Goal: Check status: Check status

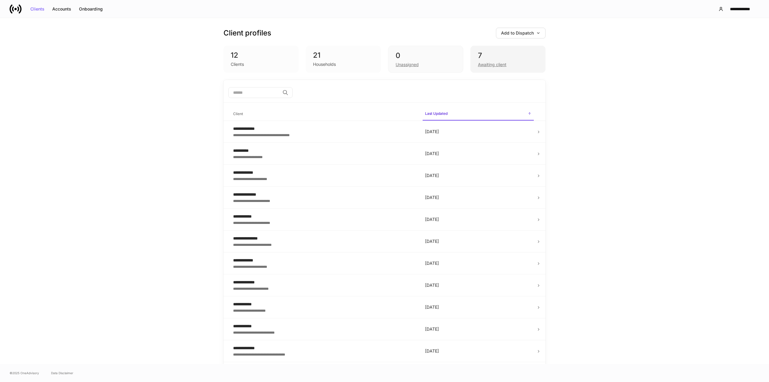
click at [503, 59] on div "7" at bounding box center [508, 56] width 60 height 10
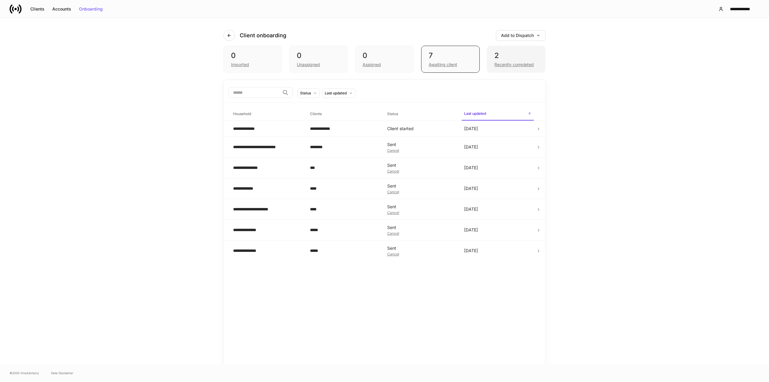
click at [519, 56] on div "2" at bounding box center [516, 56] width 44 height 10
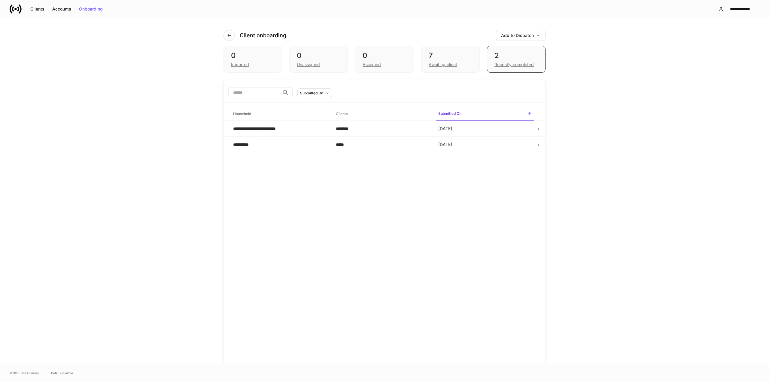
click at [340, 112] on h6 "Clients" at bounding box center [342, 114] width 12 height 6
click at [460, 112] on h6 "Submitted On" at bounding box center [449, 114] width 23 height 6
click at [342, 113] on h6 "Clients" at bounding box center [342, 114] width 12 height 6
click at [452, 110] on span "Submitted On" at bounding box center [485, 114] width 98 height 12
click at [345, 111] on h6 "Clients" at bounding box center [342, 114] width 12 height 6
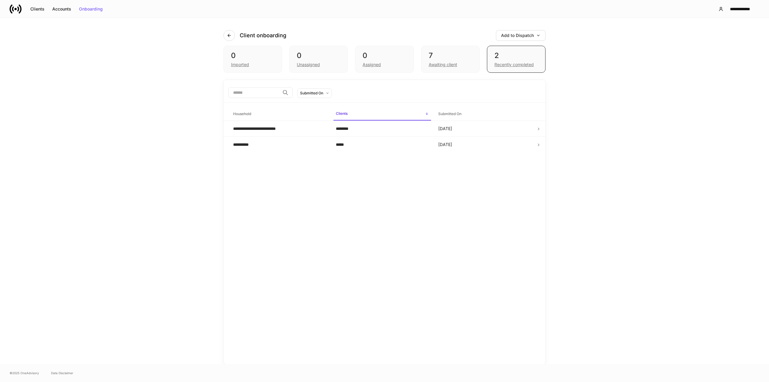
click at [451, 110] on span "Submitted On" at bounding box center [485, 114] width 98 height 12
click at [450, 56] on div "7" at bounding box center [450, 56] width 44 height 10
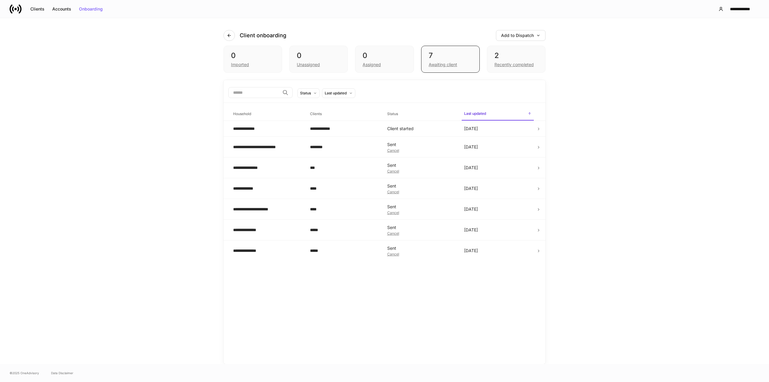
click at [270, 95] on input "search" at bounding box center [254, 92] width 52 height 11
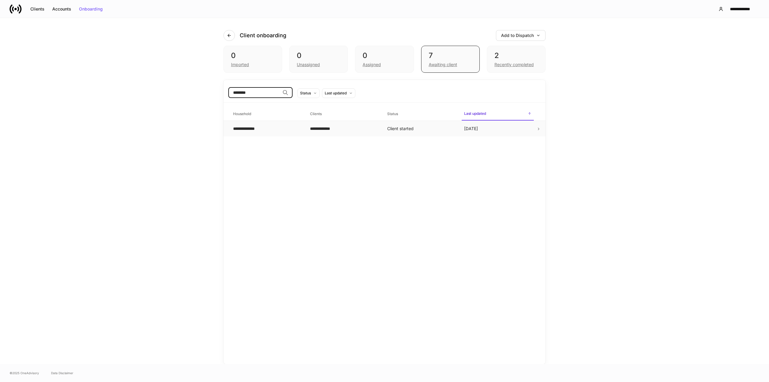
type input "********"
click at [299, 128] on div "**********" at bounding box center [266, 129] width 67 height 6
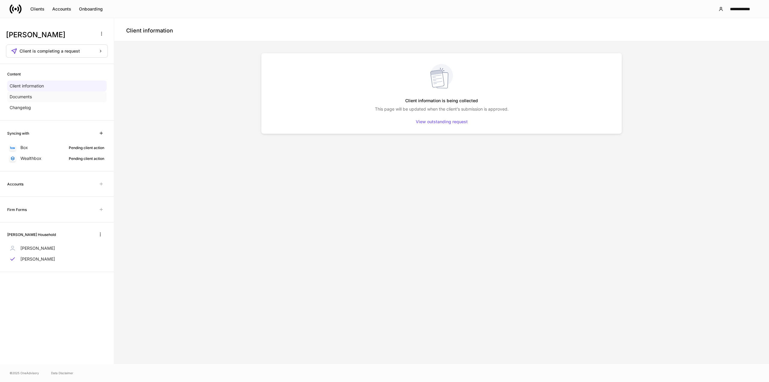
click at [44, 99] on div "Documents" at bounding box center [56, 96] width 99 height 11
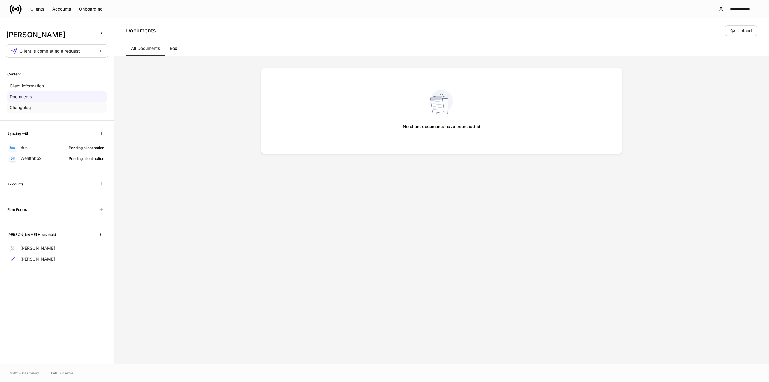
click at [42, 112] on div "Changelog" at bounding box center [56, 107] width 99 height 11
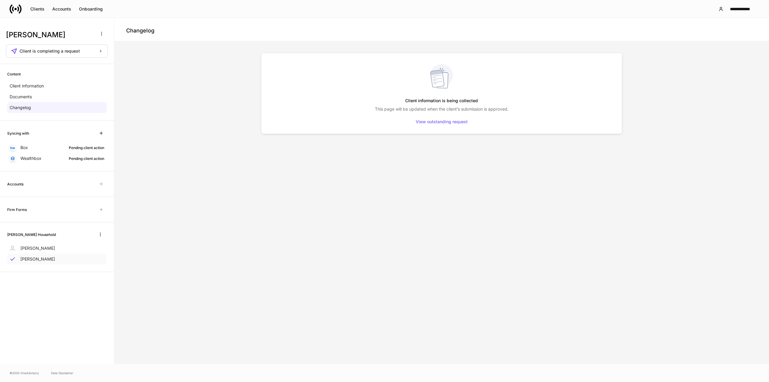
click at [55, 260] on div "Paul Whitehead" at bounding box center [56, 258] width 99 height 11
click at [36, 249] on p "Jessica Manzione" at bounding box center [37, 248] width 35 height 6
click at [29, 260] on p "Paul Whitehead" at bounding box center [37, 259] width 35 height 6
click at [31, 247] on p "Jessica Manzione" at bounding box center [37, 248] width 35 height 6
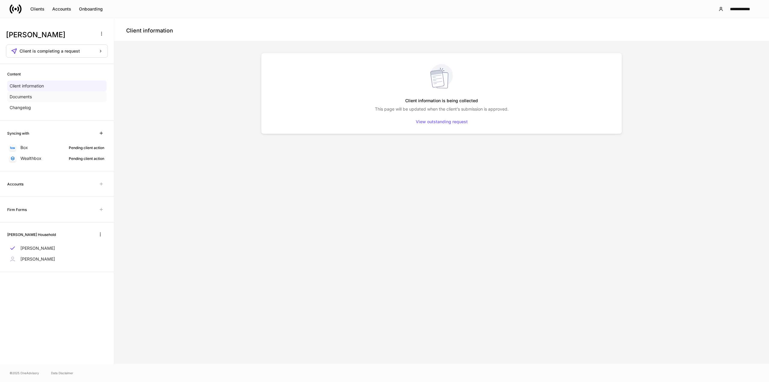
click at [26, 100] on div "Documents" at bounding box center [56, 96] width 99 height 11
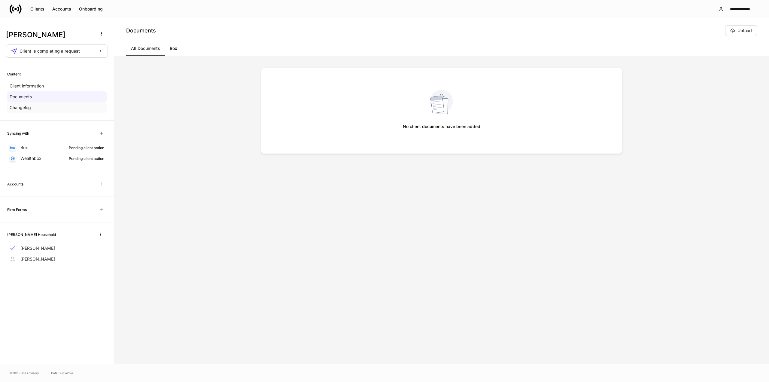
click at [23, 107] on p "Changelog" at bounding box center [20, 107] width 21 height 6
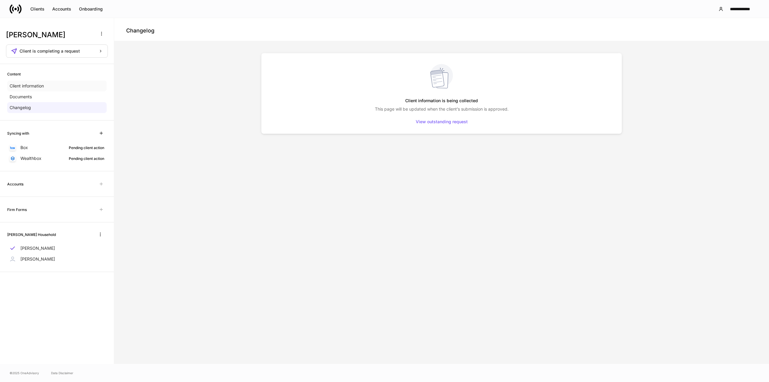
click at [28, 84] on p "Client information" at bounding box center [27, 86] width 34 height 6
click at [31, 14] on div "Clients Accounts Onboarding" at bounding box center [58, 9] width 97 height 12
click at [34, 11] on button "Clients" at bounding box center [37, 9] width 22 height 10
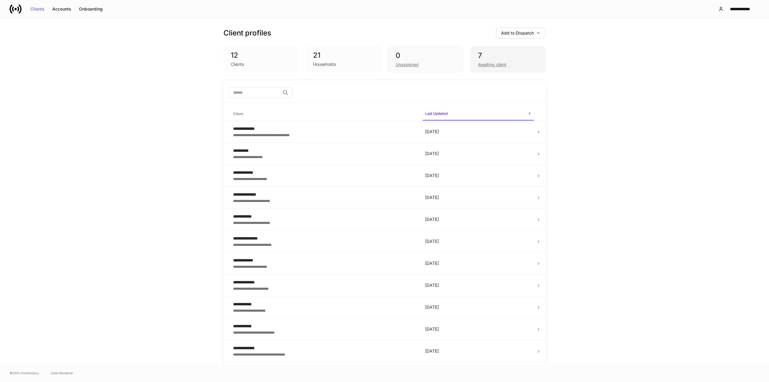
click at [492, 56] on div "7" at bounding box center [508, 56] width 60 height 10
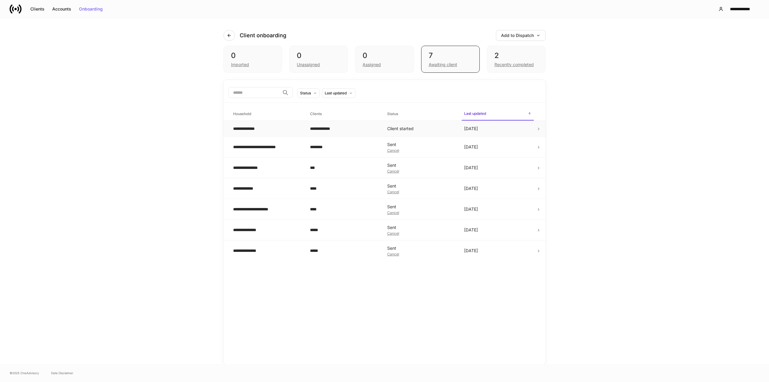
click at [254, 126] on div "**********" at bounding box center [266, 129] width 67 height 6
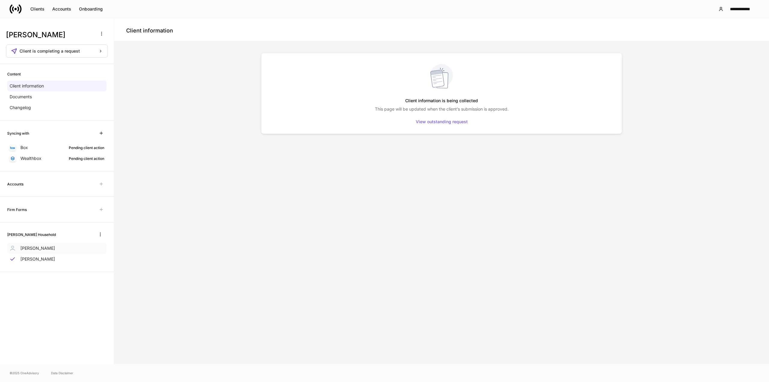
click at [25, 248] on p "Jessica Manzione" at bounding box center [37, 248] width 35 height 6
click at [39, 258] on p "Paul Whitehead" at bounding box center [37, 259] width 35 height 6
click at [101, 183] on span "Unavailable with outstanding requests for information" at bounding box center [101, 183] width 11 height 11
click at [100, 133] on icon "button" at bounding box center [101, 133] width 5 height 5
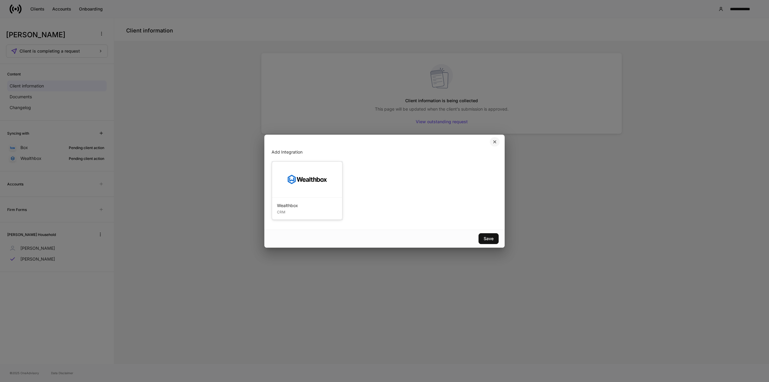
click at [495, 141] on icon "button" at bounding box center [494, 142] width 2 height 2
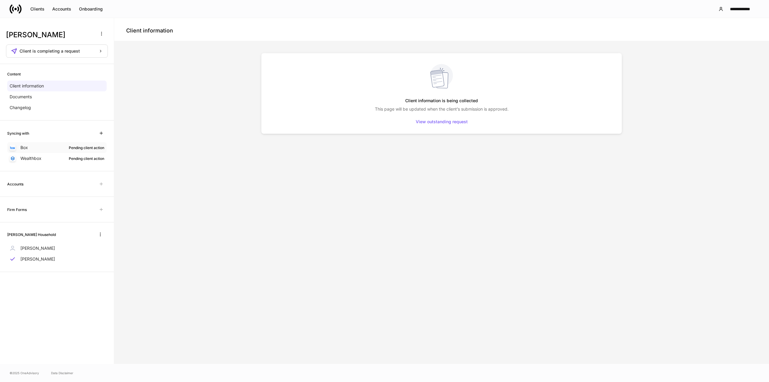
click at [25, 148] on p "Box" at bounding box center [24, 147] width 8 height 6
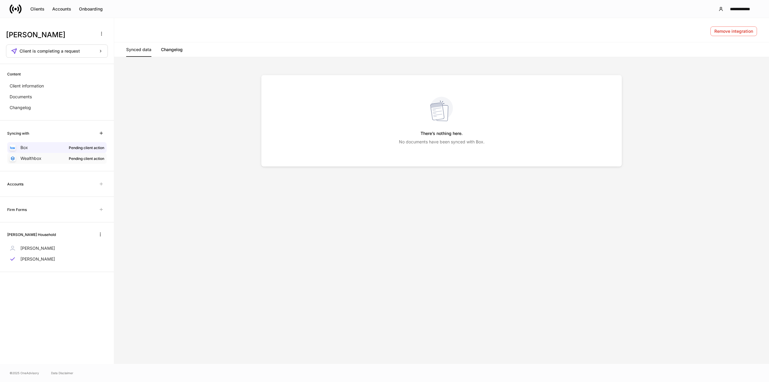
click at [31, 159] on p "Wealthbox" at bounding box center [30, 158] width 21 height 6
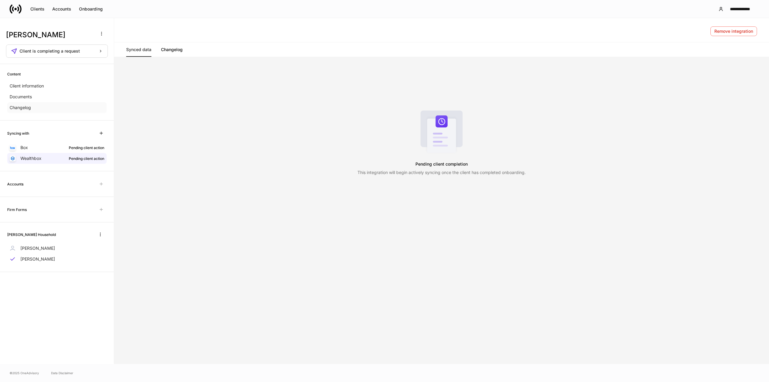
click at [22, 107] on p "Changelog" at bounding box center [20, 107] width 21 height 6
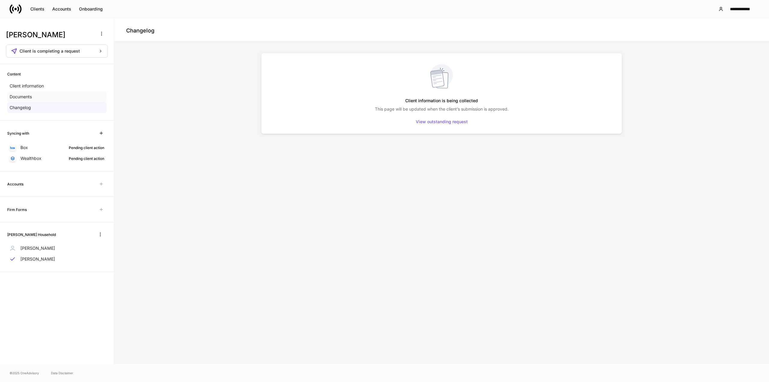
click at [23, 93] on div "Documents" at bounding box center [56, 96] width 99 height 11
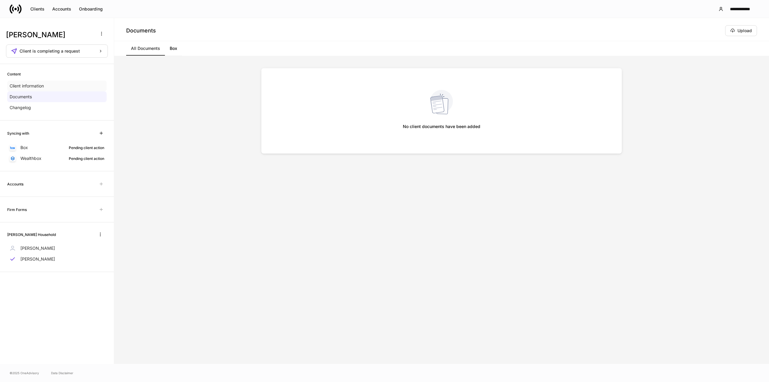
click at [25, 83] on p "Client information" at bounding box center [27, 86] width 34 height 6
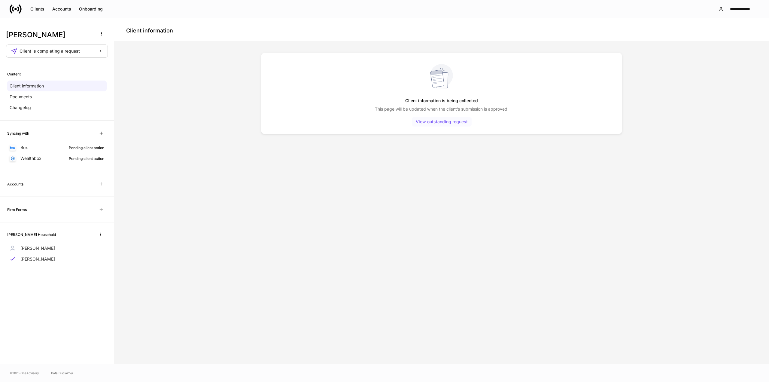
click at [435, 123] on div "View outstanding request" at bounding box center [442, 121] width 52 height 4
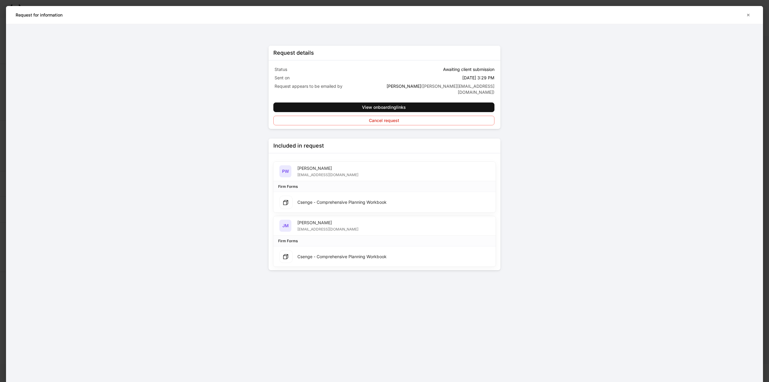
click at [340, 220] on div "JM Jessica Manzione jmanzione70@gmail.com" at bounding box center [384, 226] width 222 height 20
click at [749, 14] on icon "button" at bounding box center [748, 15] width 5 height 5
